Goal: Find specific page/section: Find specific page/section

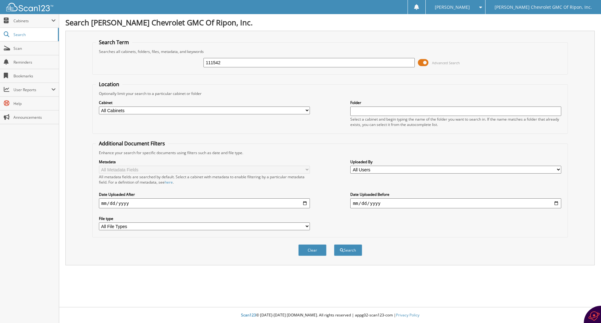
type input "111542"
click at [426, 63] on span at bounding box center [423, 62] width 11 height 9
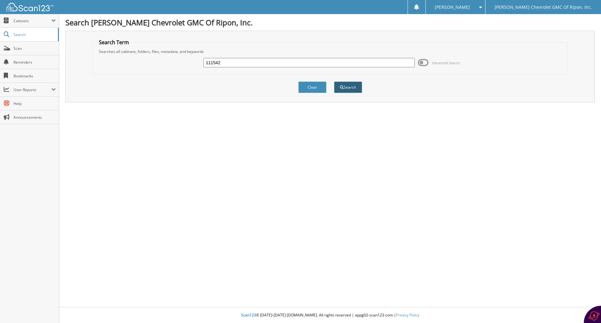
click at [348, 88] on button "Search" at bounding box center [348, 87] width 28 height 12
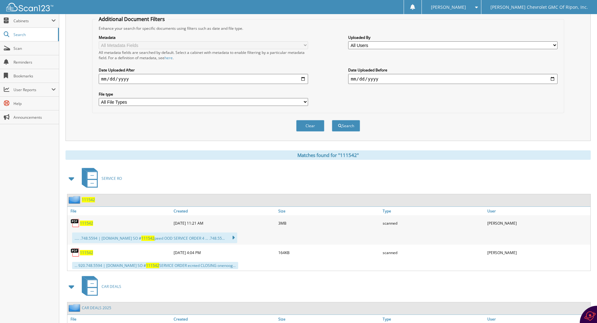
scroll to position [125, 0]
click at [85, 222] on span "111542" at bounding box center [86, 222] width 13 height 5
